Goal: Complete application form: Complete application form

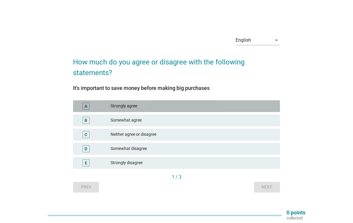
click at [261, 103] on div "Strongly agree" at bounding box center [192, 105] width 165 height 7
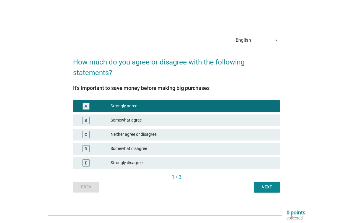
click at [270, 187] on div "Next" at bounding box center [266, 187] width 17 height 6
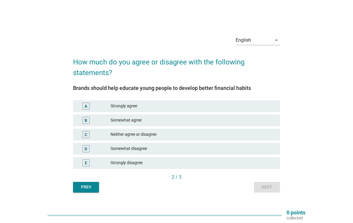
click at [265, 107] on div "Strongly agree" at bounding box center [192, 105] width 165 height 7
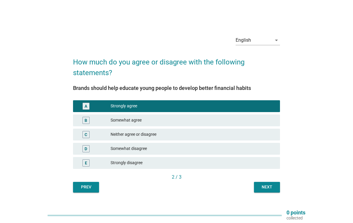
click at [277, 191] on button "Next" at bounding box center [267, 187] width 26 height 11
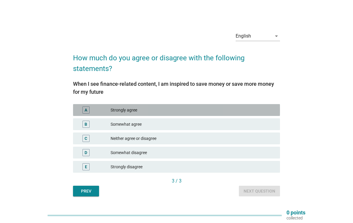
click at [269, 111] on div "Strongly agree" at bounding box center [192, 109] width 165 height 7
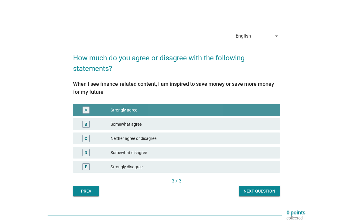
click at [268, 189] on div "Next question" at bounding box center [259, 191] width 32 height 6
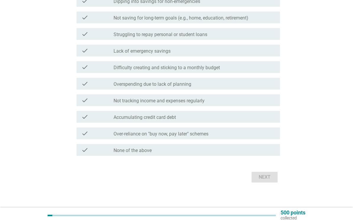
scroll to position [146, 0]
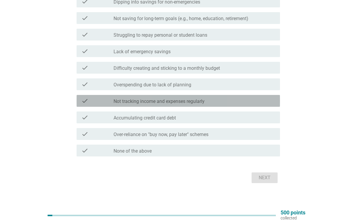
click at [263, 103] on div "check_box_outline_blank Not tracking income and expenses regularly" at bounding box center [194, 100] width 162 height 7
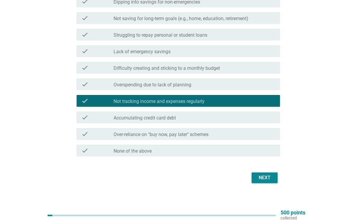
click at [276, 178] on button "Next" at bounding box center [264, 177] width 26 height 11
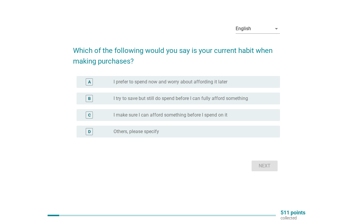
scroll to position [0, 0]
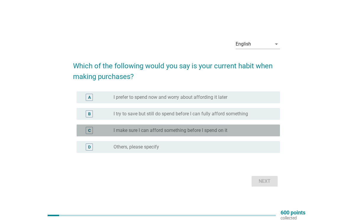
click at [259, 128] on div "radio_button_unchecked I make sure I can afford something before I spend on it" at bounding box center [191, 130] width 157 height 6
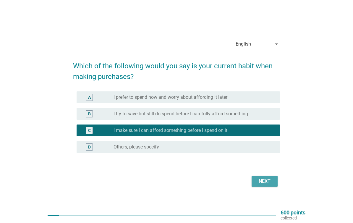
click at [264, 184] on div "Next" at bounding box center [264, 181] width 17 height 7
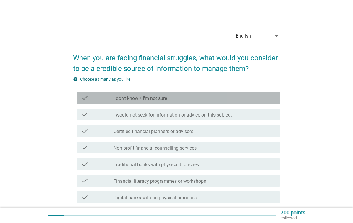
click at [268, 98] on div "check_box_outline_blank I don't know / I'm not sure" at bounding box center [194, 97] width 162 height 7
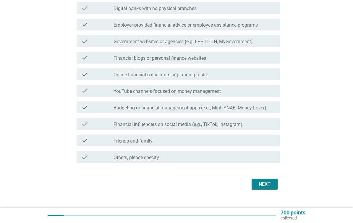
scroll to position [199, 0]
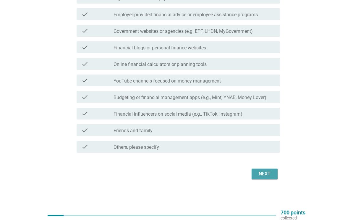
click at [273, 174] on button "Next" at bounding box center [264, 173] width 26 height 11
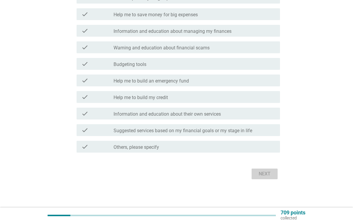
scroll to position [0, 0]
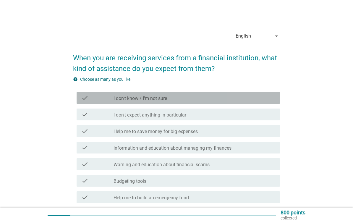
click at [271, 97] on div "check_box_outline_blank I don't know / I'm not sure" at bounding box center [194, 97] width 162 height 7
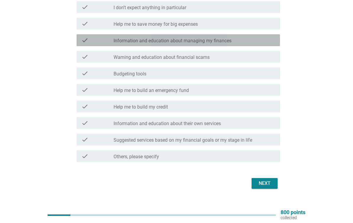
scroll to position [89, 0]
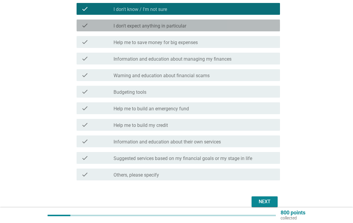
click at [257, 31] on div "check check_box_outline_blank I don't expect anything in particular" at bounding box center [178, 25] width 203 height 12
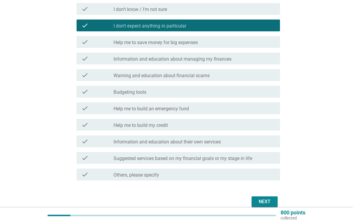
click at [276, 200] on button "Next" at bounding box center [264, 201] width 26 height 11
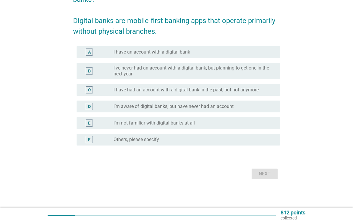
scroll to position [0, 0]
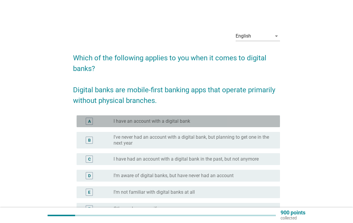
click at [276, 125] on div "A radio_button_unchecked I have an account with a digital bank" at bounding box center [178, 121] width 203 height 12
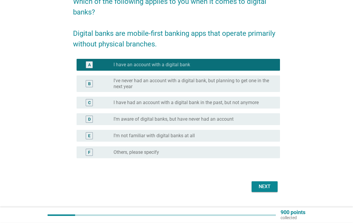
scroll to position [69, 0]
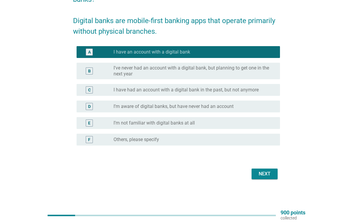
click at [274, 178] on button "Next" at bounding box center [264, 173] width 26 height 11
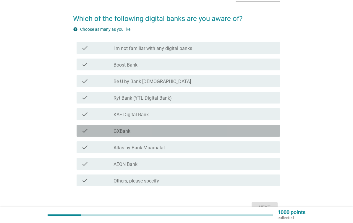
scroll to position [39, 0]
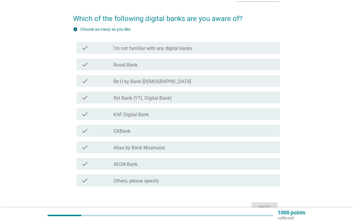
click at [247, 82] on div "check_box_outline_blank Be U by Bank [DEMOGRAPHIC_DATA]" at bounding box center [194, 80] width 162 height 7
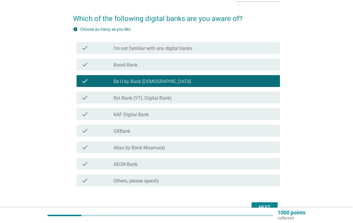
click at [270, 205] on div "Next" at bounding box center [264, 207] width 17 height 7
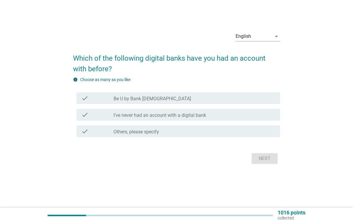
scroll to position [0, 0]
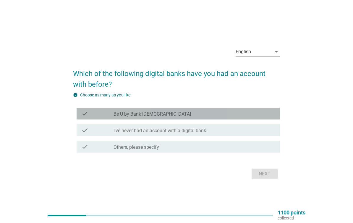
click at [245, 113] on div "check_box_outline_blank Be U by Bank [DEMOGRAPHIC_DATA]" at bounding box center [194, 113] width 162 height 7
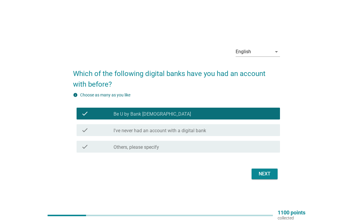
click at [271, 177] on div "Next" at bounding box center [264, 173] width 17 height 7
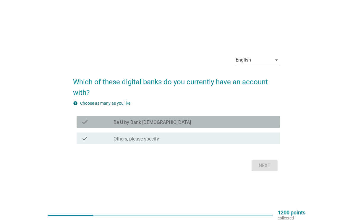
click at [263, 123] on div "check_box_outline_blank Be U by Bank [DEMOGRAPHIC_DATA]" at bounding box center [194, 121] width 162 height 7
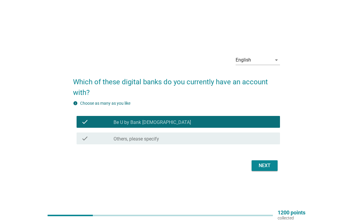
click at [268, 170] on button "Next" at bounding box center [264, 165] width 26 height 11
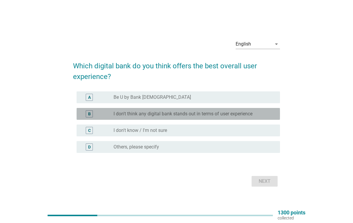
click at [263, 114] on div "radio_button_unchecked I don't think any digital bank stands out in terms of us…" at bounding box center [191, 114] width 157 height 6
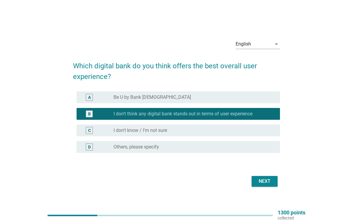
click at [271, 182] on div "Next" at bounding box center [264, 181] width 17 height 7
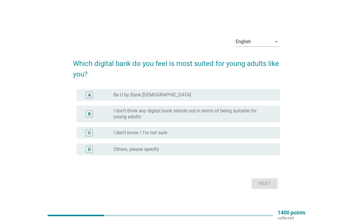
click at [259, 116] on label "I don't think any digital bank stands out in terms of being suitable for young …" at bounding box center [191, 114] width 157 height 12
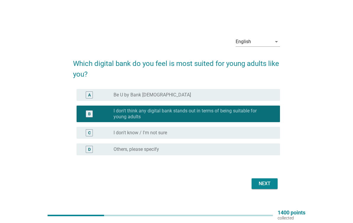
click at [266, 193] on div "English arrow_drop_down Which digital bank do you feel is most suited for young…" at bounding box center [176, 111] width 216 height 168
click at [269, 187] on button "Next" at bounding box center [264, 183] width 26 height 11
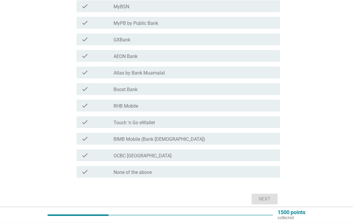
scroll to position [191, 0]
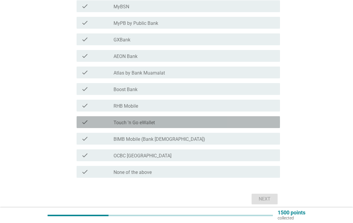
click at [232, 125] on div "check_box_outline_blank Touch 'n Go eWallet" at bounding box center [194, 121] width 162 height 7
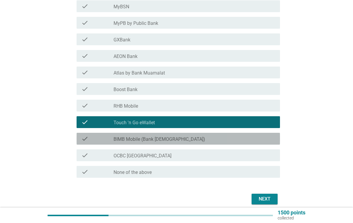
click at [253, 142] on div "check check_box_outline_blank BIMB Mobile (Bank [DEMOGRAPHIC_DATA])" at bounding box center [178, 139] width 203 height 12
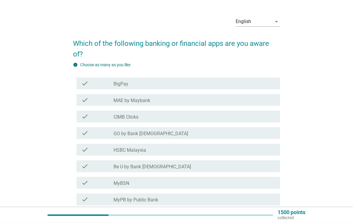
click at [243, 105] on div "check check_box_outline_blank MAE by Maybank" at bounding box center [178, 100] width 203 height 12
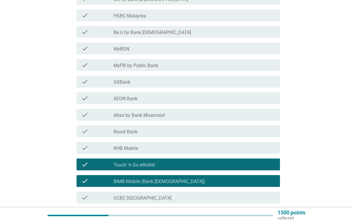
scroll to position [118, 0]
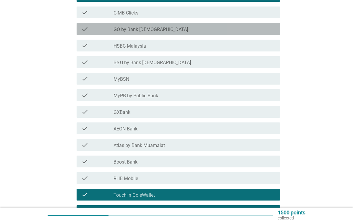
click at [248, 33] on div "check check_box_outline_blank GO by Bank [DEMOGRAPHIC_DATA]" at bounding box center [178, 29] width 203 height 12
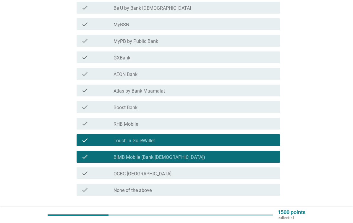
scroll to position [210, 0]
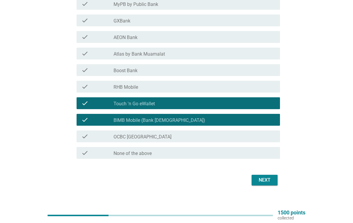
click at [261, 183] on button "Next" at bounding box center [264, 180] width 26 height 11
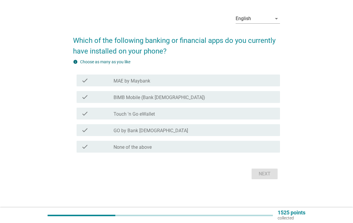
scroll to position [0, 0]
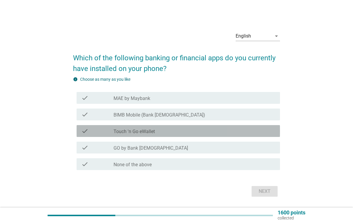
click at [261, 134] on div "check_box_outline_blank Touch 'n Go eWallet" at bounding box center [194, 130] width 162 height 7
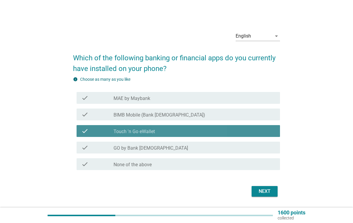
click at [267, 116] on div "check_box_outline_blank BIMB Mobile (Bank [DEMOGRAPHIC_DATA])" at bounding box center [194, 114] width 162 height 7
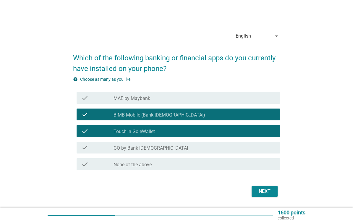
click at [271, 200] on div "English arrow_drop_down Which of the following banking or financial apps do you…" at bounding box center [176, 112] width 216 height 181
click at [272, 192] on div "Next" at bounding box center [264, 191] width 17 height 7
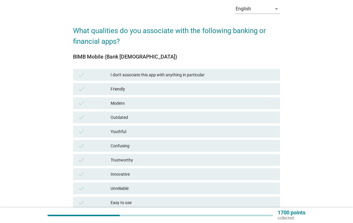
scroll to position [28, 0]
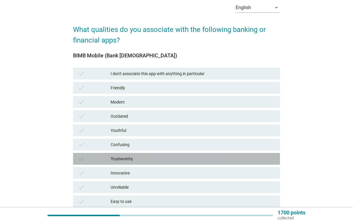
click at [268, 160] on div "Trustworthy" at bounding box center [192, 158] width 165 height 7
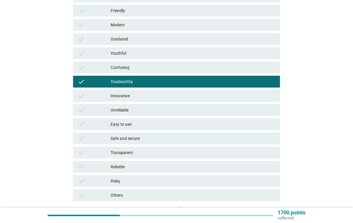
scroll to position [149, 0]
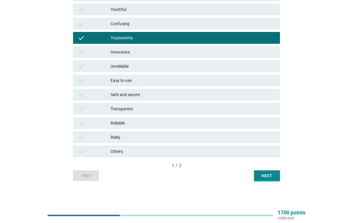
click at [273, 176] on div "Next" at bounding box center [266, 175] width 17 height 6
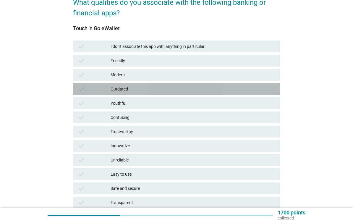
click at [272, 95] on div "check Outdated" at bounding box center [176, 89] width 207 height 12
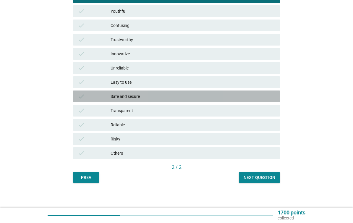
scroll to position [149, 0]
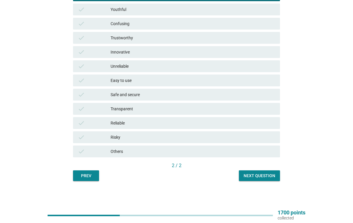
click at [271, 175] on div "Next question" at bounding box center [259, 175] width 32 height 6
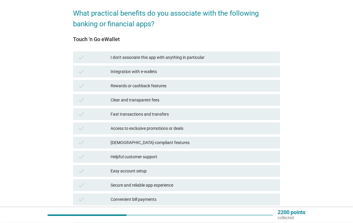
scroll to position [45, 0]
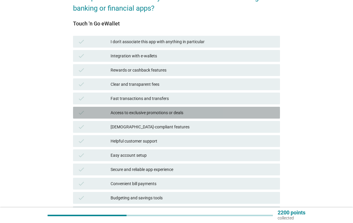
click at [259, 112] on div "Access to exclusive promotions or deals" at bounding box center [192, 112] width 165 height 7
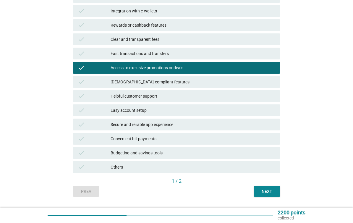
scroll to position [121, 0]
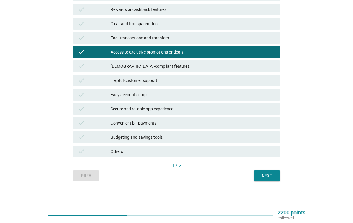
click at [270, 177] on div "Next" at bounding box center [266, 175] width 17 height 6
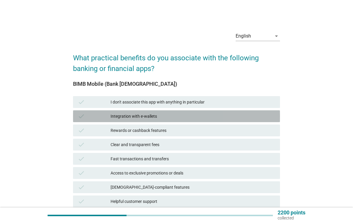
click at [275, 113] on div "check Integration with e-wallets" at bounding box center [176, 116] width 207 height 12
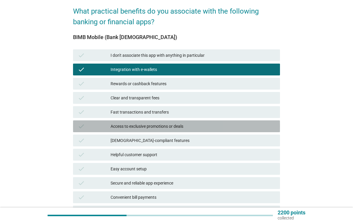
scroll to position [121, 0]
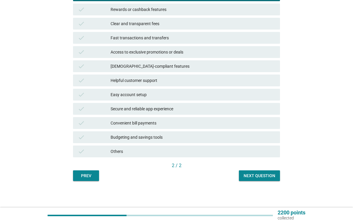
click at [267, 174] on div "Next question" at bounding box center [259, 175] width 32 height 6
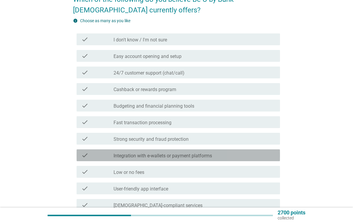
scroll to position [61, 0]
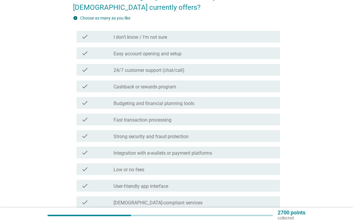
click at [265, 75] on div "check check_box_outline_blank 24/7 customer support (chat/call)" at bounding box center [178, 70] width 203 height 12
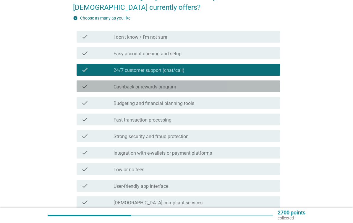
click at [259, 81] on div "check check_box_outline_blank Cashback or rewards program" at bounding box center [178, 86] width 203 height 12
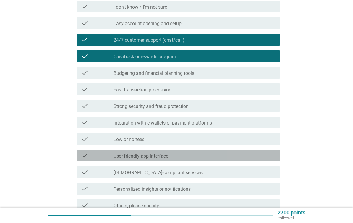
scroll to position [150, 0]
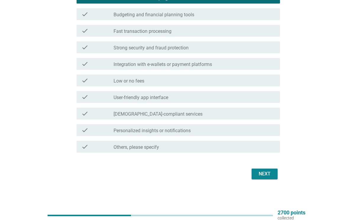
click at [263, 176] on div "Next" at bounding box center [264, 173] width 17 height 7
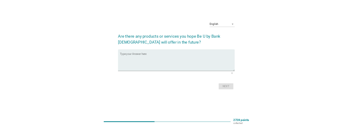
scroll to position [0, 0]
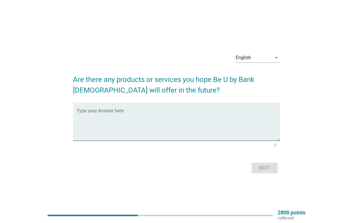
click at [254, 138] on textarea "Type your Answer here" at bounding box center [178, 125] width 203 height 31
type textarea "."
click at [269, 171] on div "Next" at bounding box center [264, 167] width 17 height 7
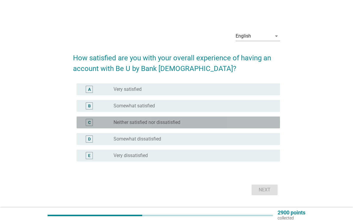
click at [226, 127] on div "C radio_button_unchecked Neither satisfied nor dissatisfied" at bounding box center [178, 122] width 203 height 12
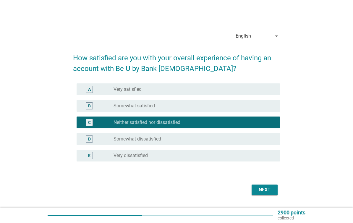
click at [269, 194] on button "Next" at bounding box center [264, 189] width 26 height 11
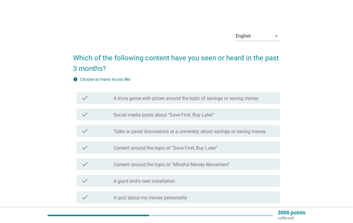
click at [240, 115] on div "check_box_outline_blank Social media posts about “Save First, Buy Later”" at bounding box center [194, 114] width 162 height 7
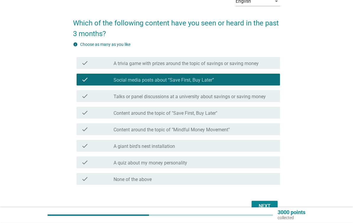
scroll to position [35, 0]
click at [268, 203] on div "Next" at bounding box center [264, 205] width 17 height 7
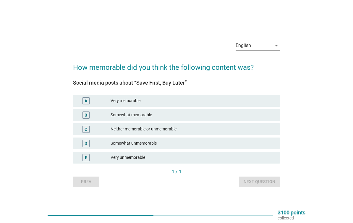
click at [258, 121] on div "B Somewhat memorable" at bounding box center [176, 115] width 207 height 12
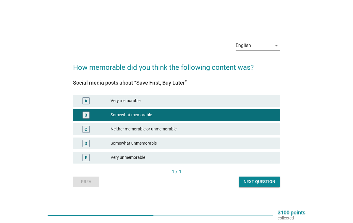
click at [266, 175] on div "1 / 1" at bounding box center [176, 171] width 207 height 7
click at [268, 182] on div "Next question" at bounding box center [259, 181] width 32 height 6
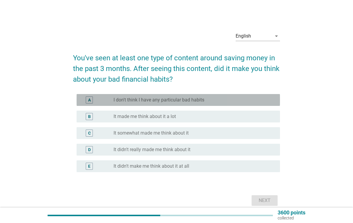
click at [269, 100] on div "radio_button_unchecked I don't think I have any particular bad habits" at bounding box center [191, 100] width 157 height 6
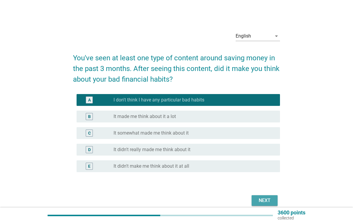
click at [268, 204] on div "Next" at bounding box center [264, 200] width 17 height 7
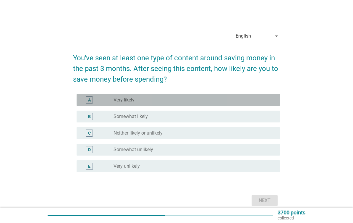
click at [257, 102] on div "radio_button_unchecked Very likely" at bounding box center [191, 100] width 157 height 6
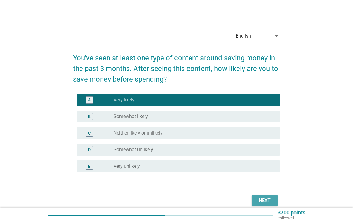
click at [265, 196] on button "Next" at bounding box center [264, 200] width 26 height 11
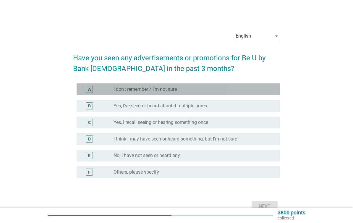
click at [259, 94] on div "A radio_button_unchecked I don't remember / I'm not sure" at bounding box center [178, 89] width 203 height 12
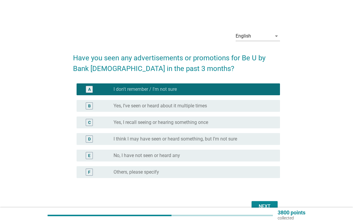
click at [273, 202] on button "Next" at bounding box center [264, 206] width 26 height 11
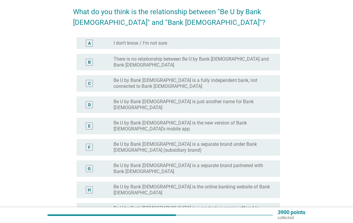
scroll to position [45, 0]
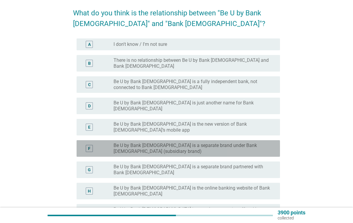
click at [274, 142] on div "radio_button_unchecked Be U by Bank [DEMOGRAPHIC_DATA] is a separate brand unde…" at bounding box center [194, 148] width 162 height 12
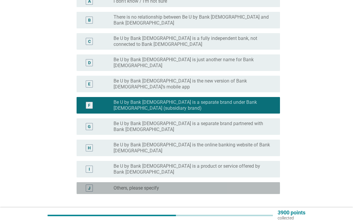
scroll to position [108, 0]
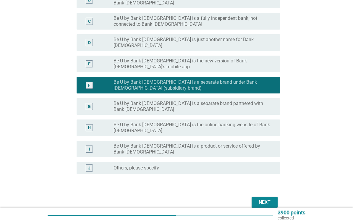
click at [270, 197] on button "Next" at bounding box center [264, 202] width 26 height 11
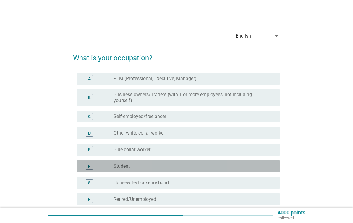
click at [270, 169] on div "radio_button_unchecked Student" at bounding box center [194, 165] width 162 height 7
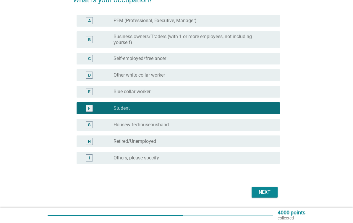
scroll to position [76, 0]
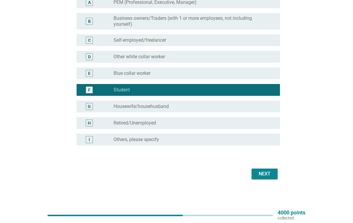
click at [270, 173] on div "Next" at bounding box center [264, 173] width 17 height 7
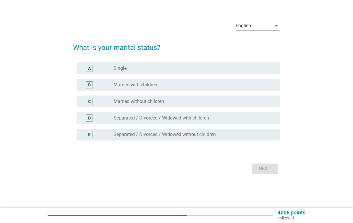
scroll to position [0, 0]
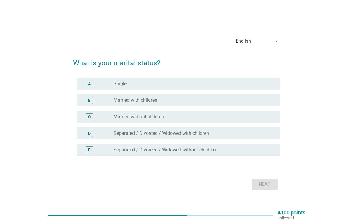
click at [255, 88] on div "A radio_button_unchecked Single" at bounding box center [178, 84] width 203 height 12
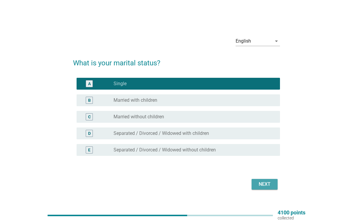
click at [277, 183] on button "Next" at bounding box center [264, 184] width 26 height 11
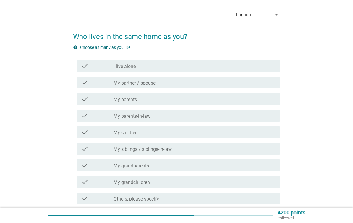
click at [264, 104] on div "check check_box_outline_blank My parents" at bounding box center [178, 99] width 203 height 12
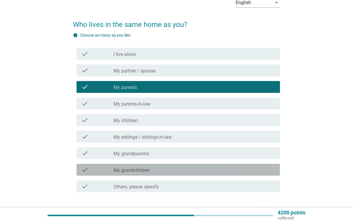
scroll to position [73, 0]
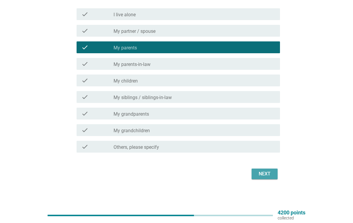
click at [271, 175] on div "Next" at bounding box center [264, 173] width 17 height 7
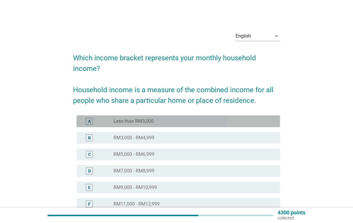
click at [272, 123] on div "radio_button_unchecked Less than RM3,000" at bounding box center [194, 121] width 162 height 6
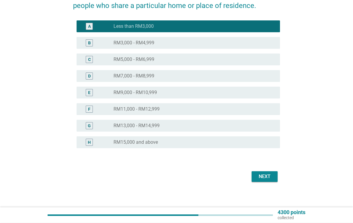
scroll to position [97, 0]
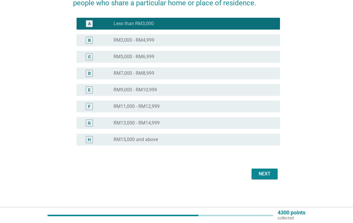
click at [270, 173] on div "Next" at bounding box center [264, 173] width 17 height 7
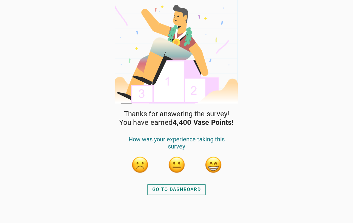
click at [199, 191] on div "GO TO DASHBOARD" at bounding box center [176, 189] width 48 height 7
